Goal: Obtain resource: Obtain resource

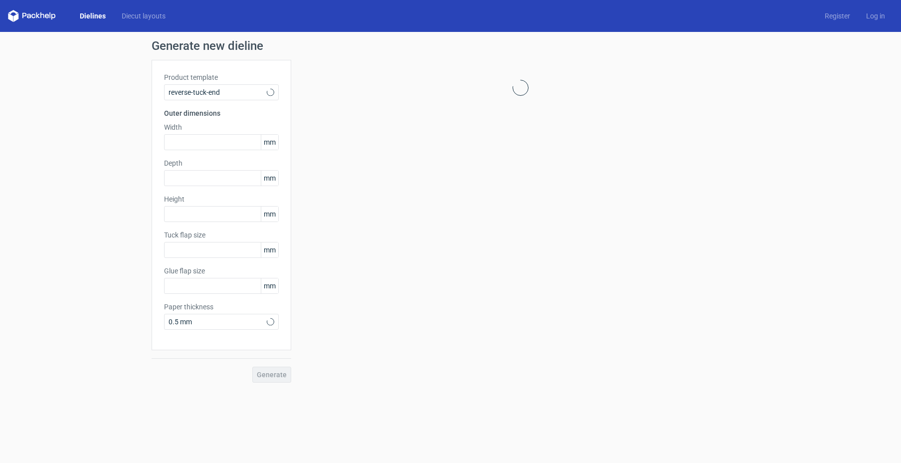
type input "15"
type input "10"
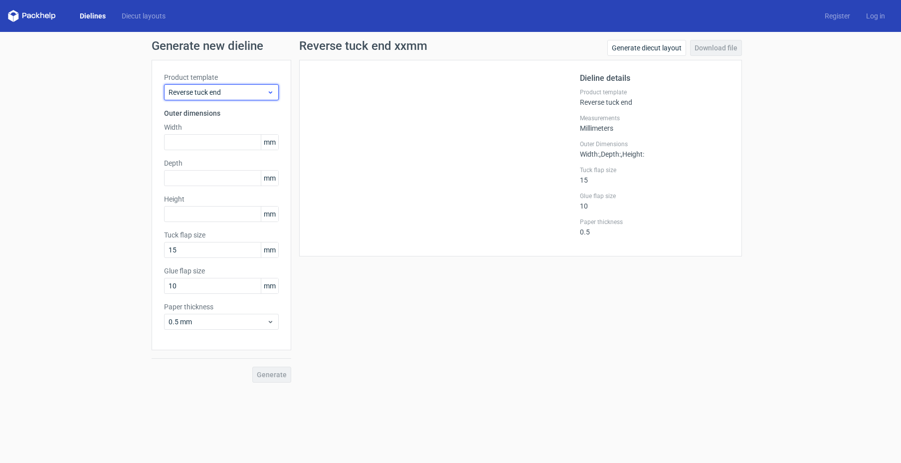
click at [227, 91] on span "Reverse tuck end" at bounding box center [217, 92] width 98 height 10
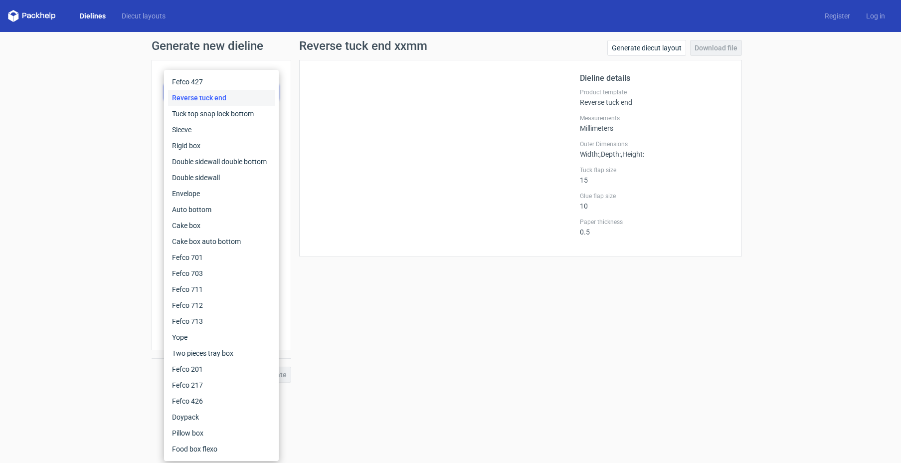
click at [325, 190] on div at bounding box center [446, 157] width 268 height 171
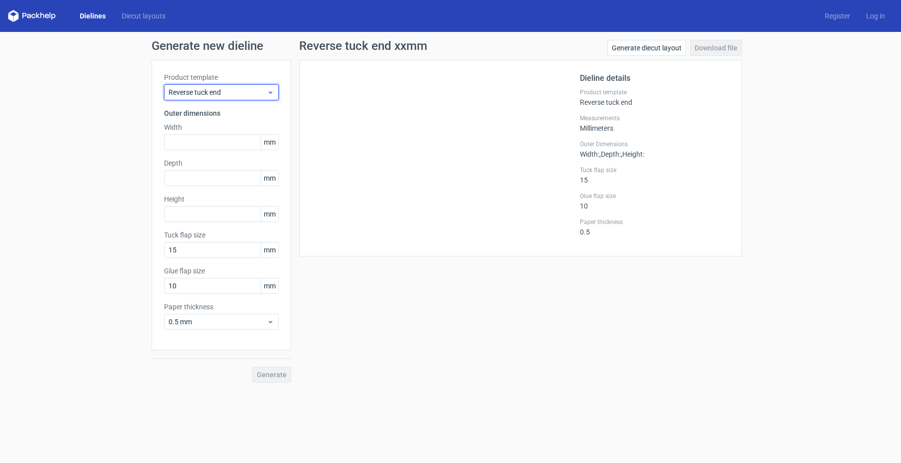
click at [271, 92] on use at bounding box center [269, 92] width 3 height 2
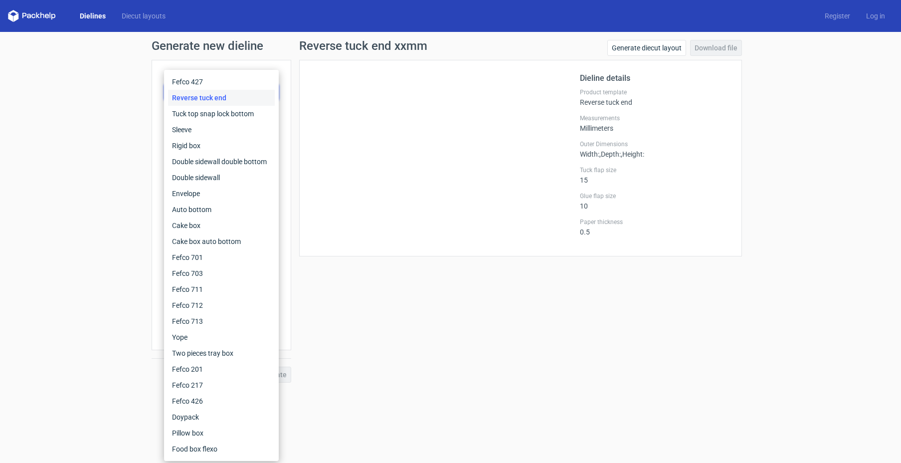
click at [381, 231] on div at bounding box center [446, 157] width 268 height 171
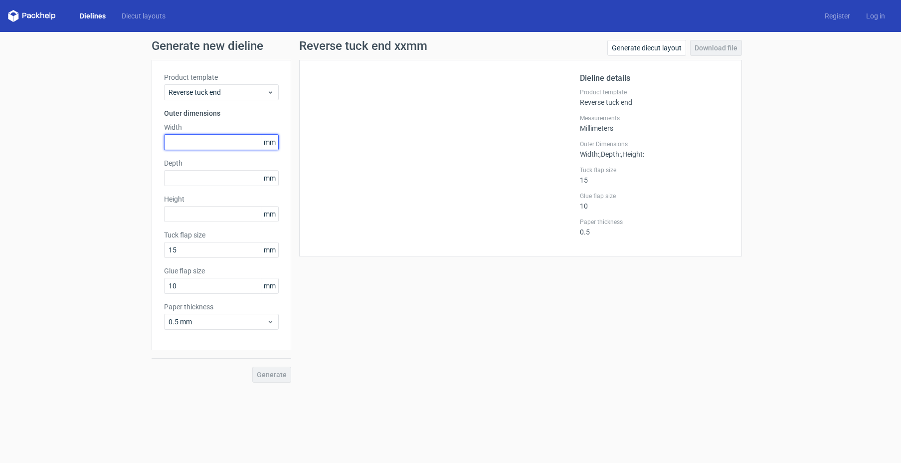
click at [227, 143] on input "text" at bounding box center [221, 142] width 115 height 16
click at [273, 143] on span "mm" at bounding box center [269, 142] width 17 height 15
click at [230, 131] on label "Width" at bounding box center [221, 127] width 115 height 10
click at [228, 140] on input "text" at bounding box center [221, 142] width 115 height 16
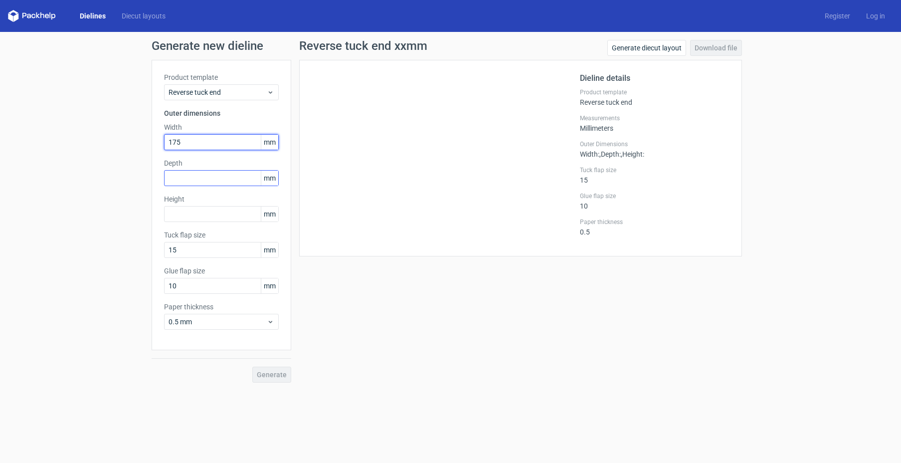
type input "175"
click at [223, 177] on input "text" at bounding box center [221, 178] width 115 height 16
type input "70"
click at [205, 212] on input "text" at bounding box center [221, 214] width 115 height 16
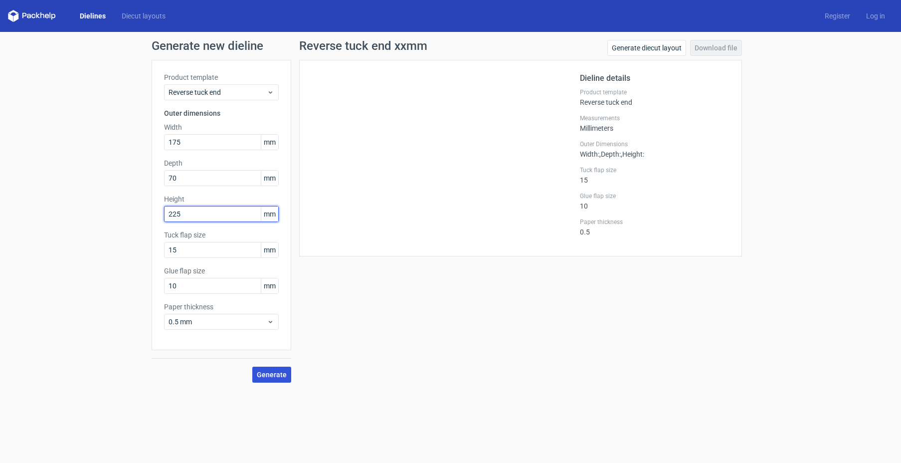
type input "225"
click at [276, 375] on span "Generate" at bounding box center [272, 374] width 30 height 7
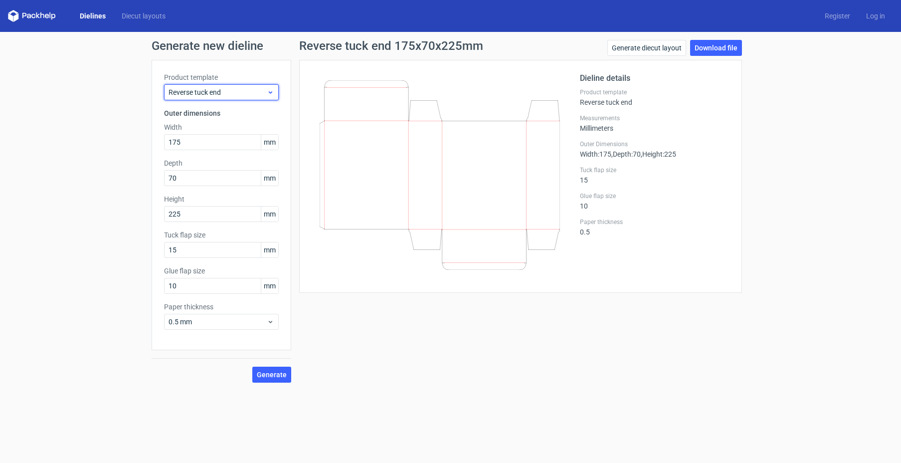
click at [231, 96] on span "Reverse tuck end" at bounding box center [217, 92] width 98 height 10
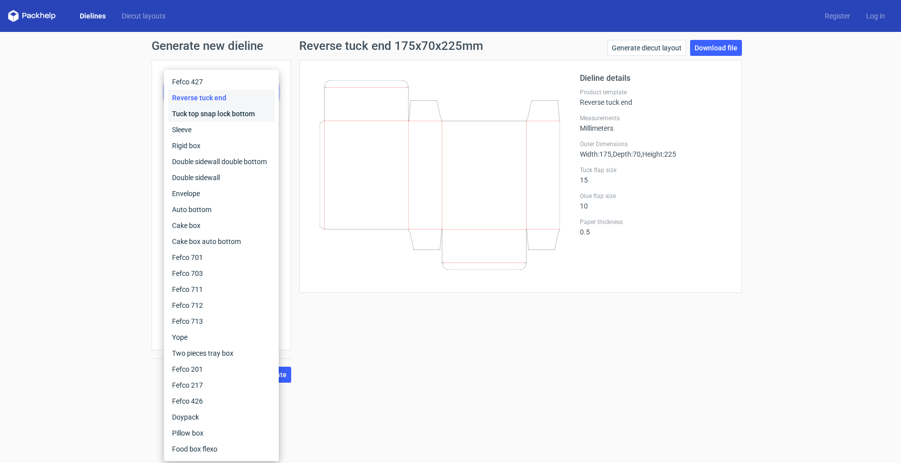
click at [241, 117] on div "Tuck top snap lock bottom" at bounding box center [221, 114] width 107 height 16
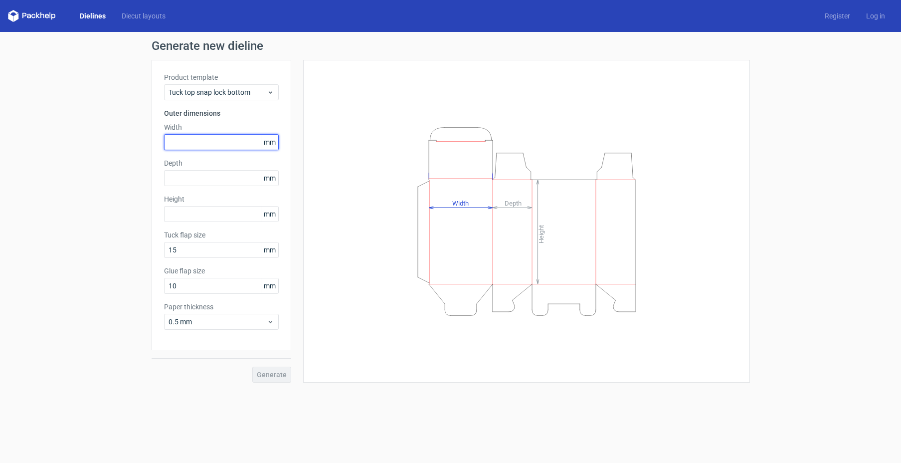
click at [241, 144] on input "text" at bounding box center [221, 142] width 115 height 16
type input "175"
click at [186, 180] on input "text" at bounding box center [221, 178] width 115 height 16
type input "70"
click at [178, 218] on input "text" at bounding box center [221, 214] width 115 height 16
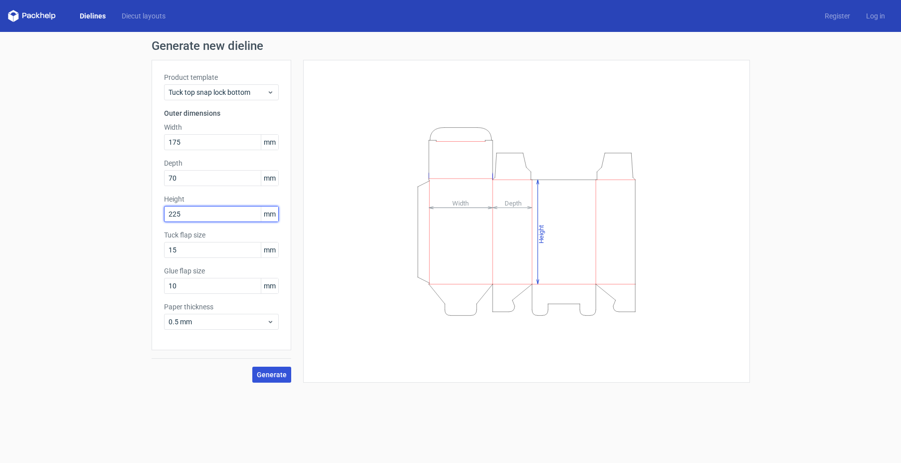
type input "225"
click at [273, 371] on span "Generate" at bounding box center [272, 374] width 30 height 7
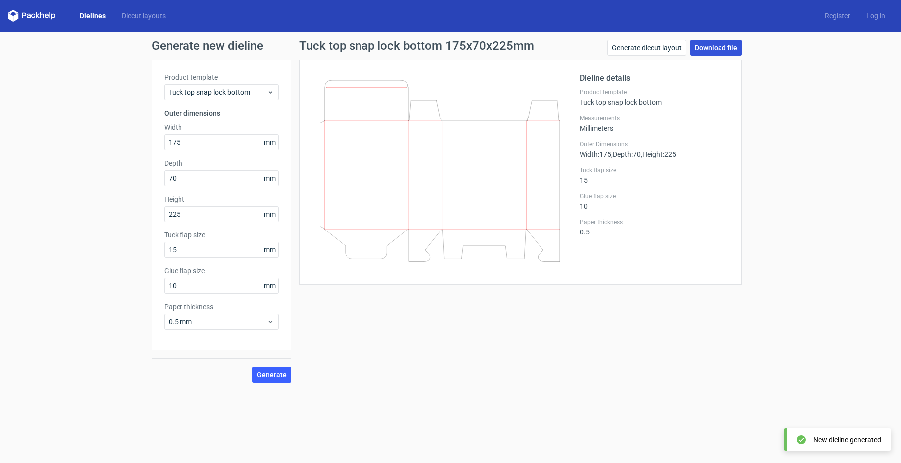
click at [710, 47] on link "Download file" at bounding box center [716, 48] width 52 height 16
